Goal: Find specific page/section: Find specific page/section

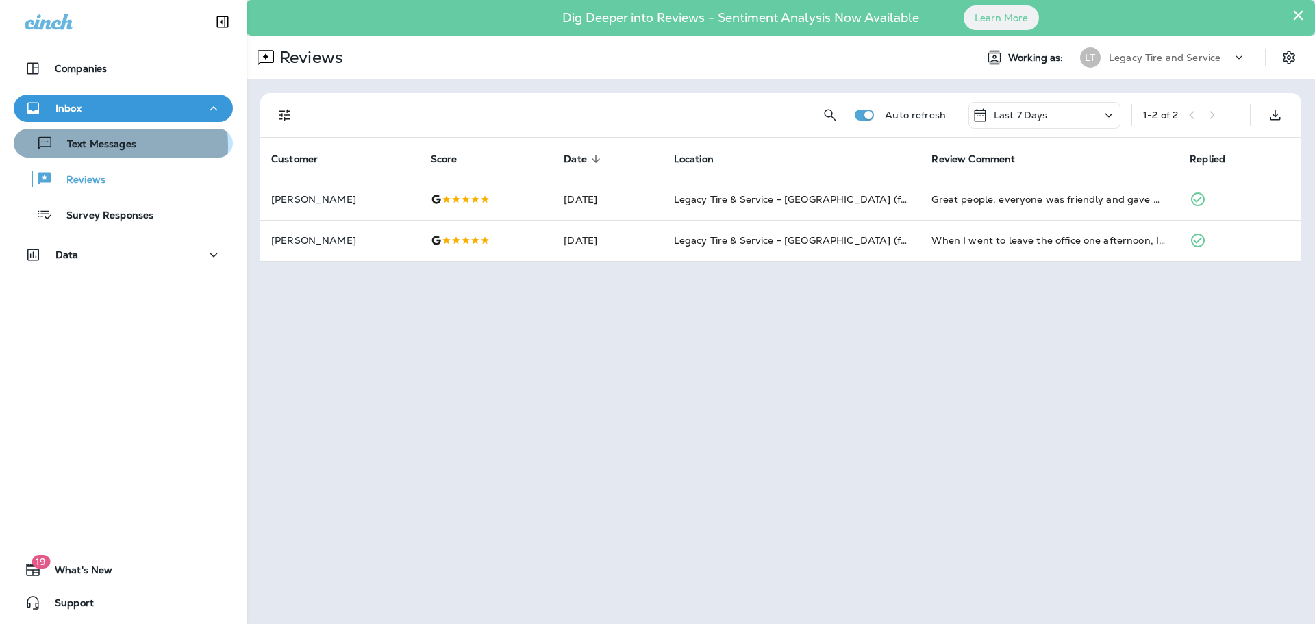
click at [94, 146] on p "Text Messages" at bounding box center [94, 144] width 83 height 13
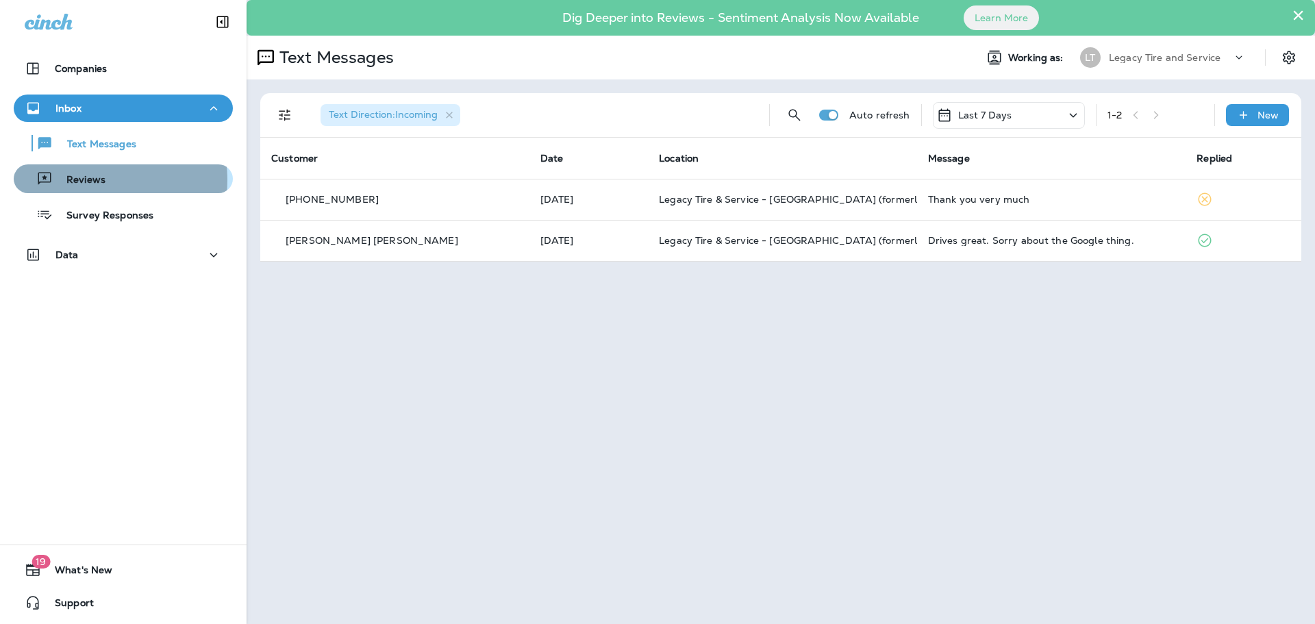
click at [90, 180] on p "Reviews" at bounding box center [79, 180] width 53 height 13
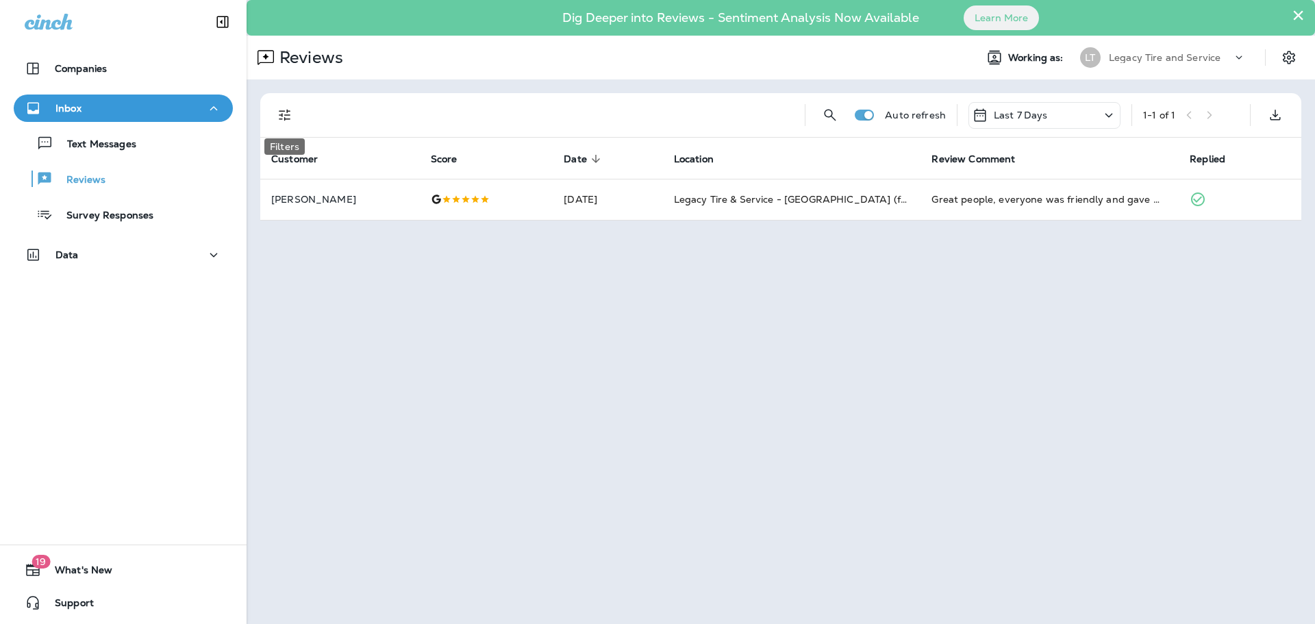
click at [284, 119] on icon "Filters" at bounding box center [285, 116] width 12 height 12
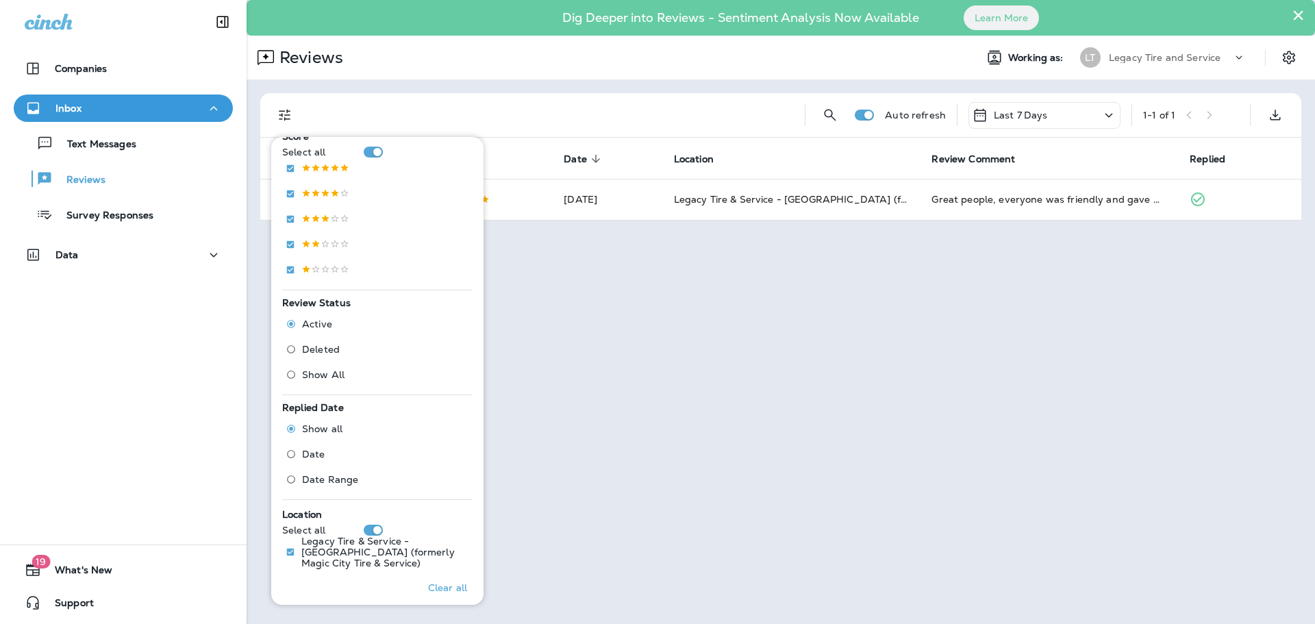
scroll to position [274, 0]
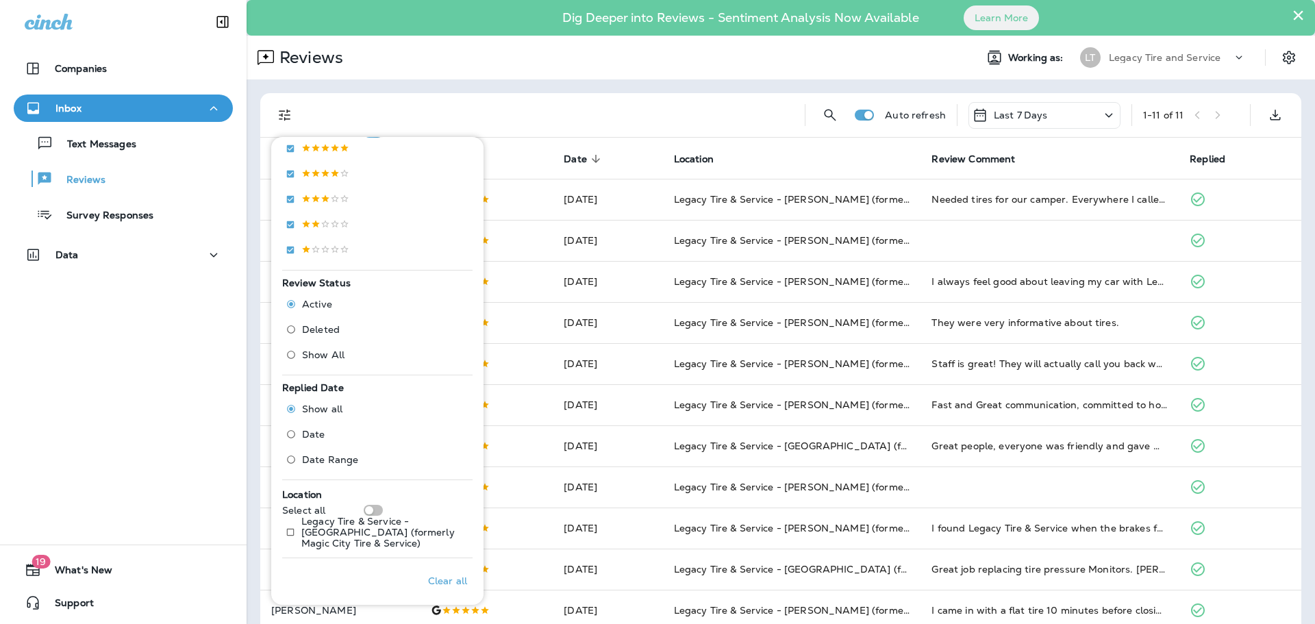
click at [629, 98] on div at bounding box center [552, 115] width 484 height 44
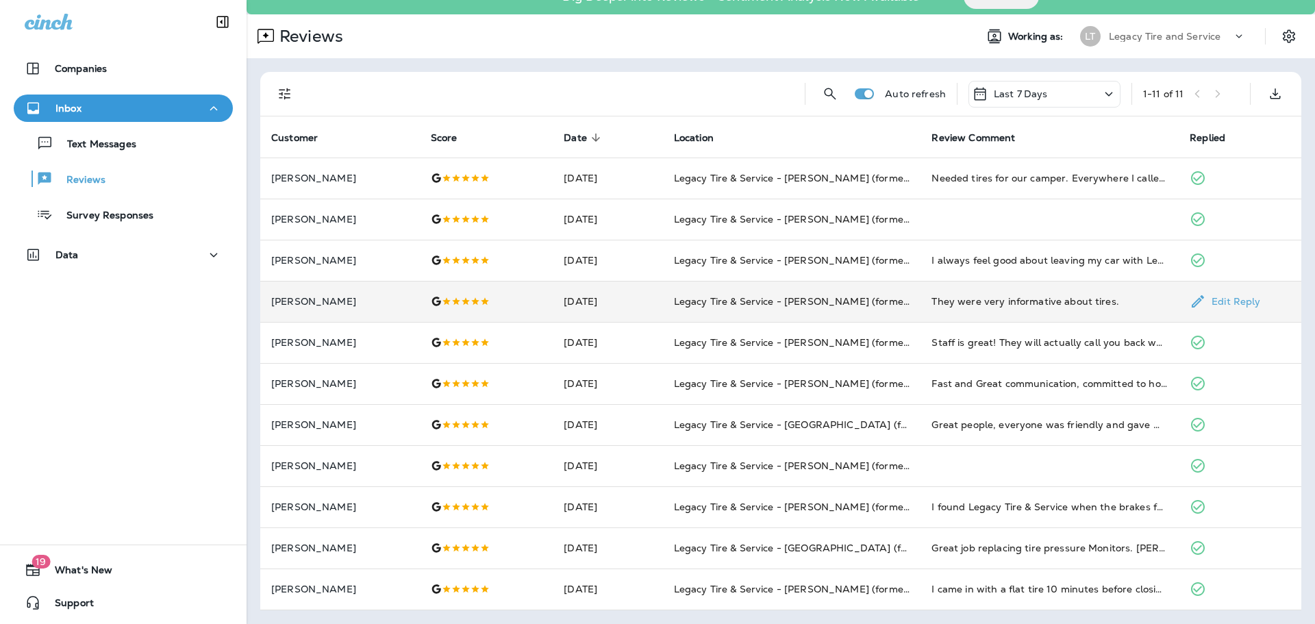
scroll to position [0, 0]
